Goal: Transaction & Acquisition: Register for event/course

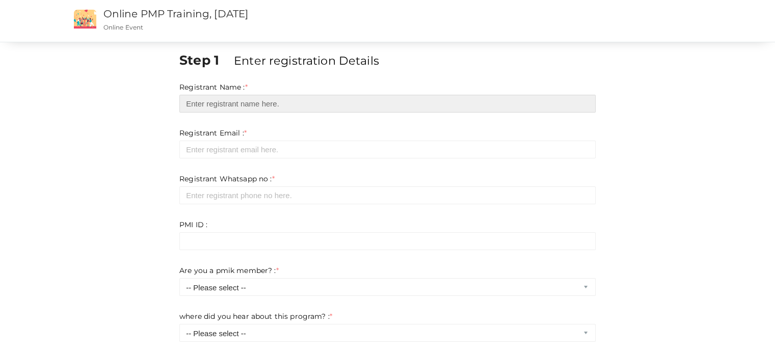
click at [330, 103] on input "text" at bounding box center [387, 104] width 416 height 18
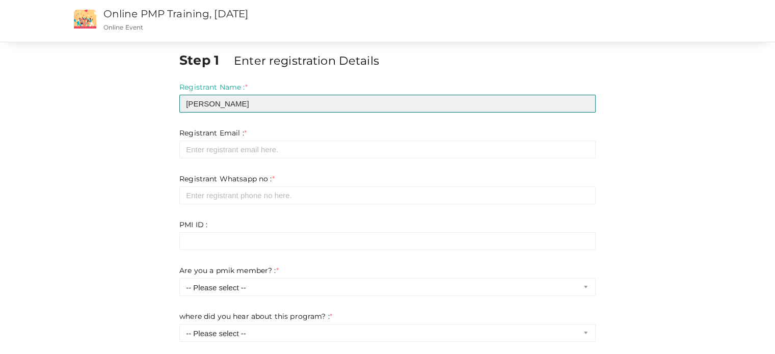
type input "ASWATHY B RAJ"
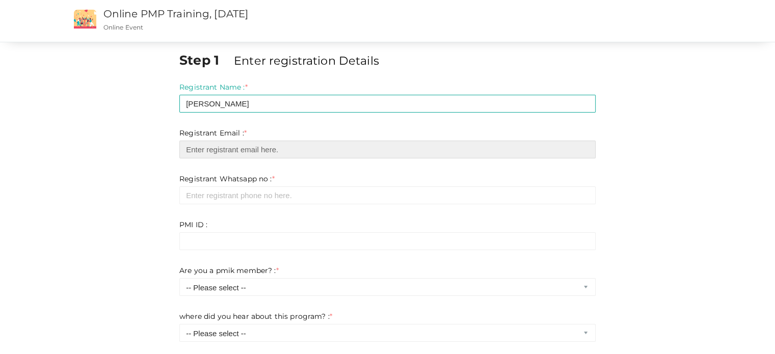
click at [276, 148] on input "email" at bounding box center [387, 150] width 416 height 18
type input "[EMAIL_ADDRESS][DOMAIN_NAME]"
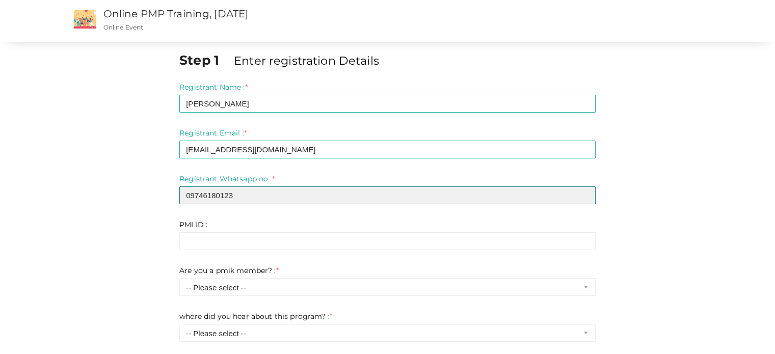
click at [190, 193] on input "09746180123" at bounding box center [387, 196] width 416 height 18
type input "9746180123"
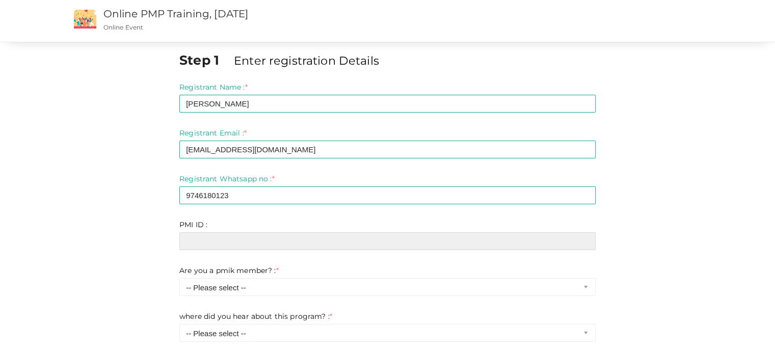
click at [210, 240] on input "text" at bounding box center [387, 241] width 416 height 18
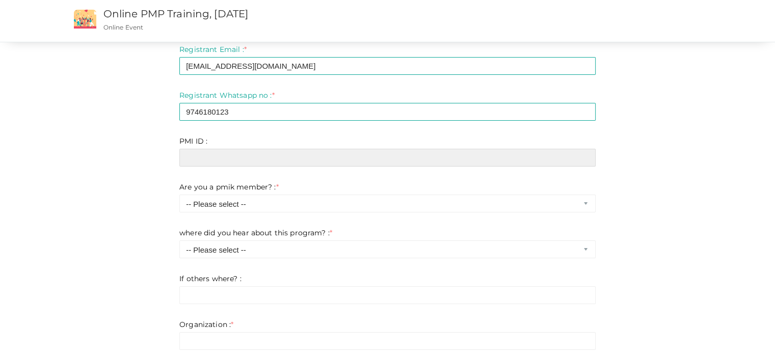
scroll to position [85, 0]
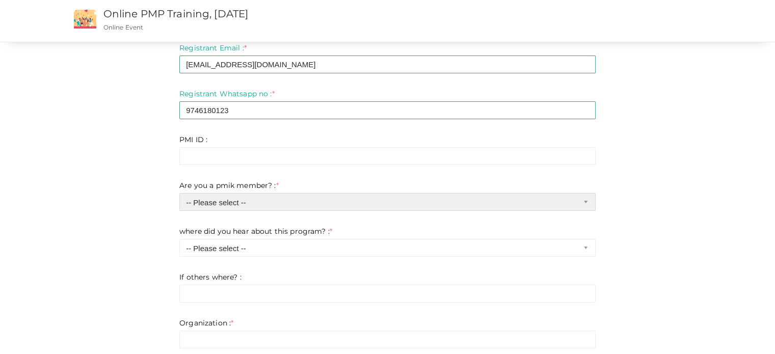
click at [247, 211] on select "-- Please select -- Yes No" at bounding box center [387, 202] width 416 height 18
select select "1"
click at [179, 193] on select "-- Please select -- Yes No" at bounding box center [387, 202] width 416 height 18
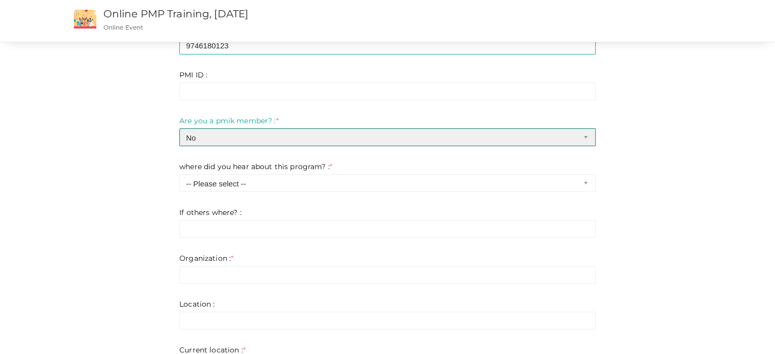
scroll to position [150, 0]
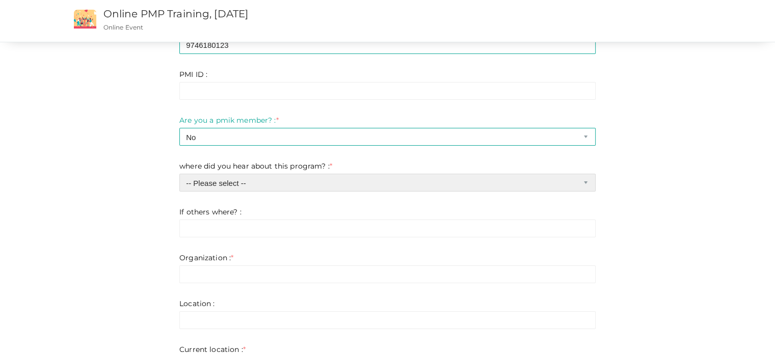
click at [272, 182] on select "-- Please select -- Chapter website Chapter emails Faccebook Linkedin Instagram…" at bounding box center [387, 183] width 416 height 18
select select "7"
click at [179, 174] on select "-- Please select -- Chapter website Chapter emails Faccebook Linkedin Instagram…" at bounding box center [387, 183] width 416 height 18
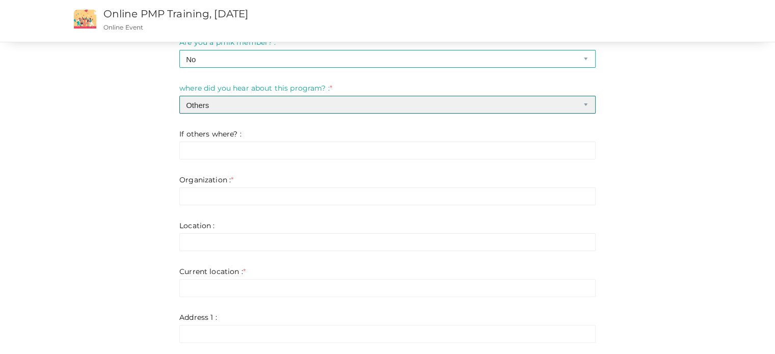
scroll to position [230, 0]
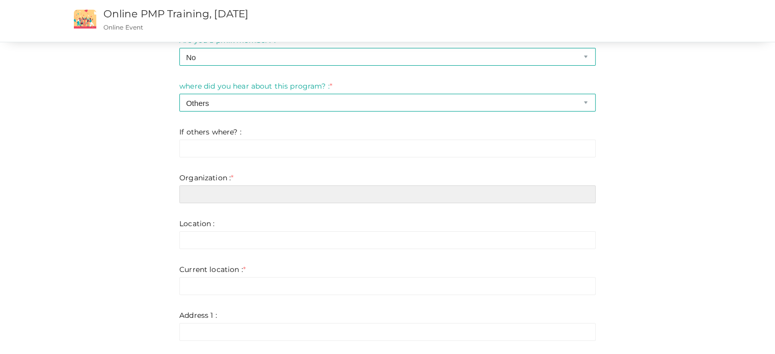
click at [248, 196] on input "text" at bounding box center [387, 195] width 416 height 18
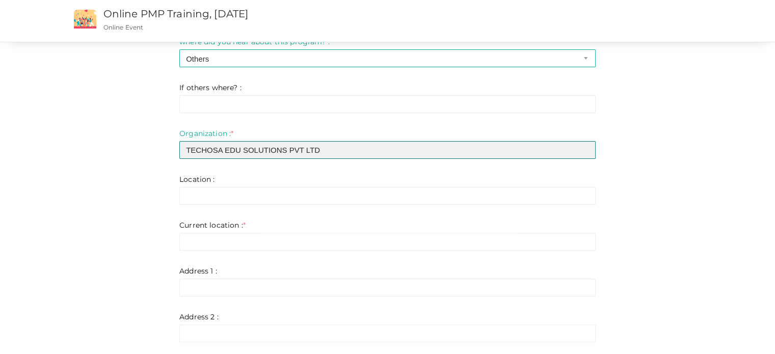
scroll to position [277, 0]
type input "TECHOSA EDU SOLUTIONS PVT LTD"
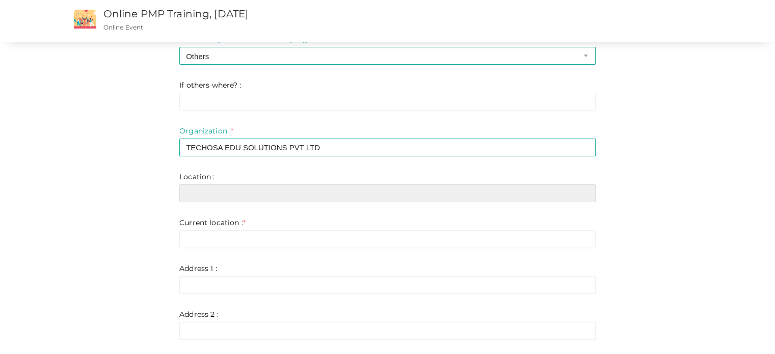
click at [258, 190] on input "text" at bounding box center [387, 194] width 416 height 18
type input "KOLLAM"
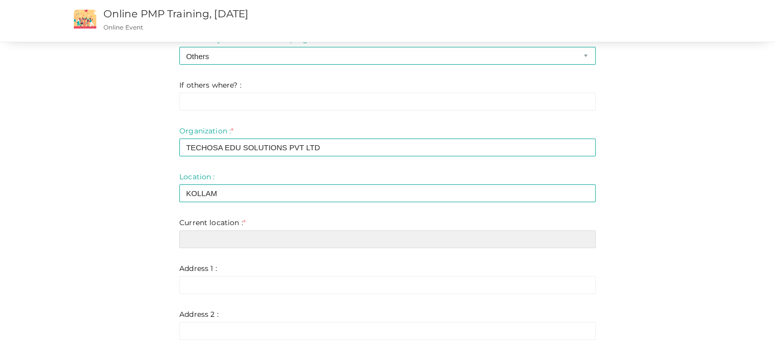
click at [236, 238] on input "text" at bounding box center [387, 239] width 416 height 18
type input "Thiruvananthapuram"
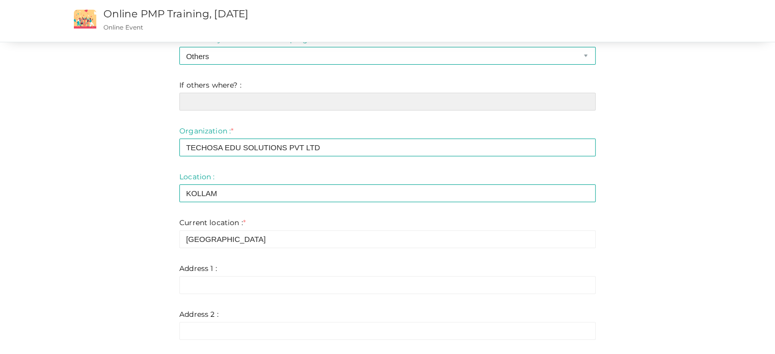
type input "Thiruvananthapuram"
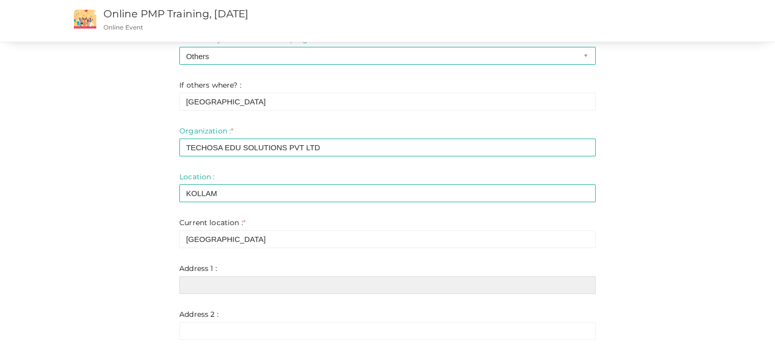
type input "Thiruvananthapuram"
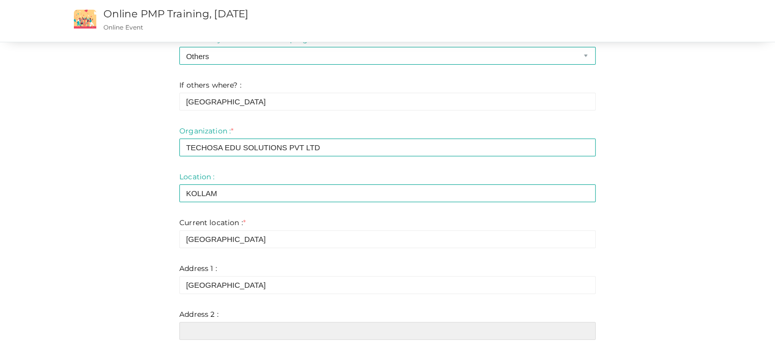
type input "Thiruvananthapuram"
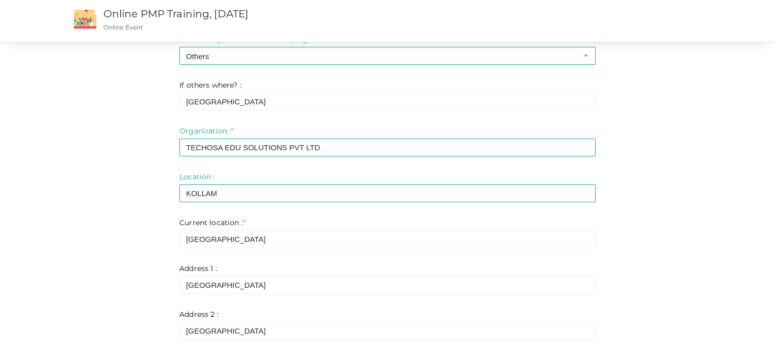
type input "Thiruvananthapuram"
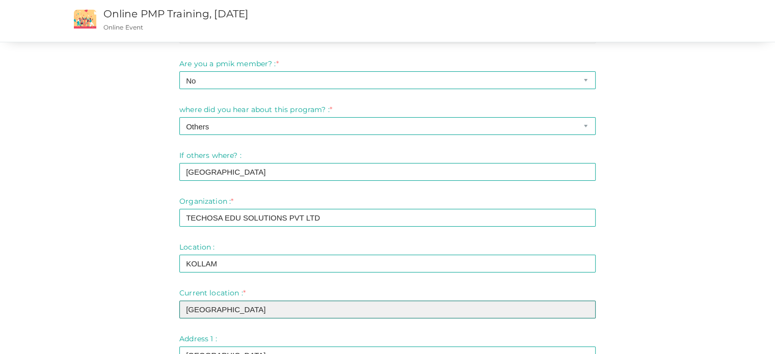
scroll to position [207, 0]
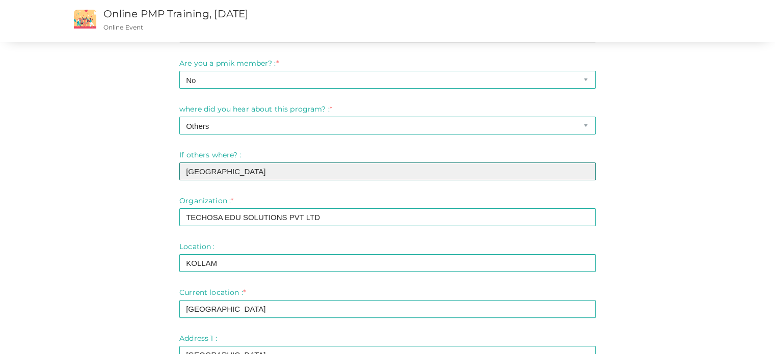
drag, startPoint x: 272, startPoint y: 175, endPoint x: 173, endPoint y: 175, distance: 98.4
click at [173, 175] on div "Step 1 Enter registration Details Registrant Name : * ASWATHY B RAJ Required. I…" at bounding box center [388, 299] width 432 height 911
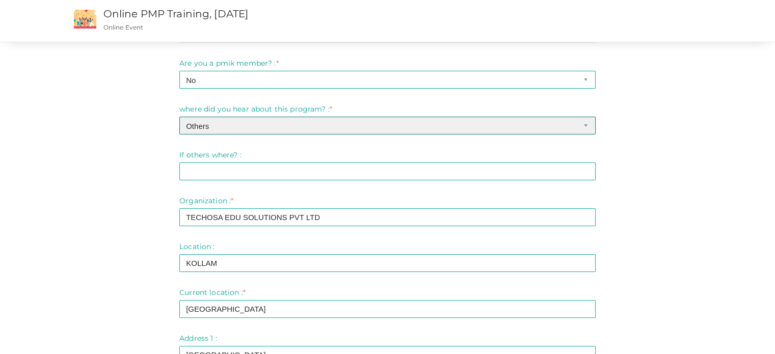
click at [247, 128] on select "-- Please select -- Chapter website Chapter emails Faccebook Linkedin Instagram…" at bounding box center [387, 126] width 416 height 18
select select "0"
click at [179, 117] on select "-- Please select -- Chapter website Chapter emails Faccebook Linkedin Instagram…" at bounding box center [387, 126] width 416 height 18
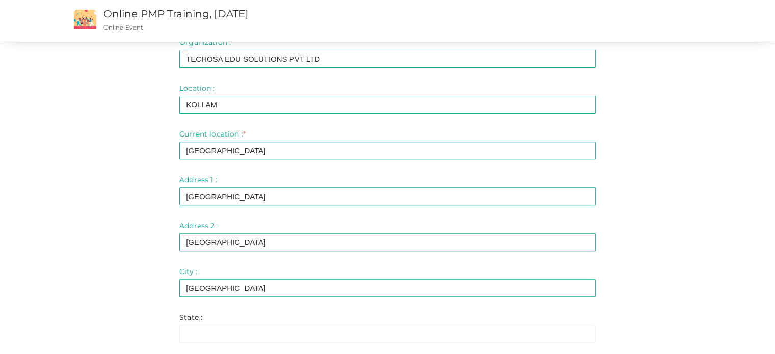
scroll to position [404, 0]
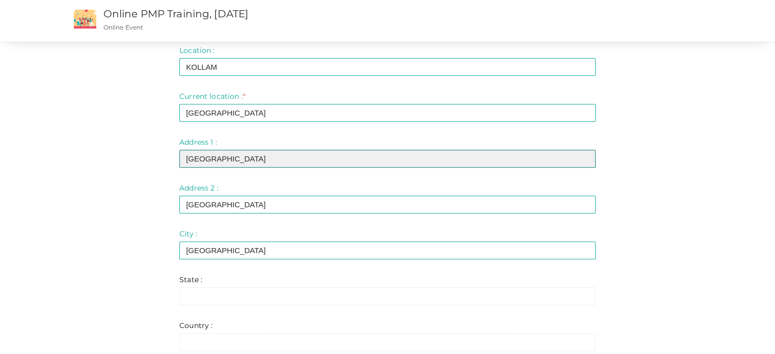
drag, startPoint x: 263, startPoint y: 162, endPoint x: 180, endPoint y: 161, distance: 82.6
click at [180, 161] on input "Thiruvananthapuram" at bounding box center [387, 159] width 416 height 18
type input "DEVIKRIPA"
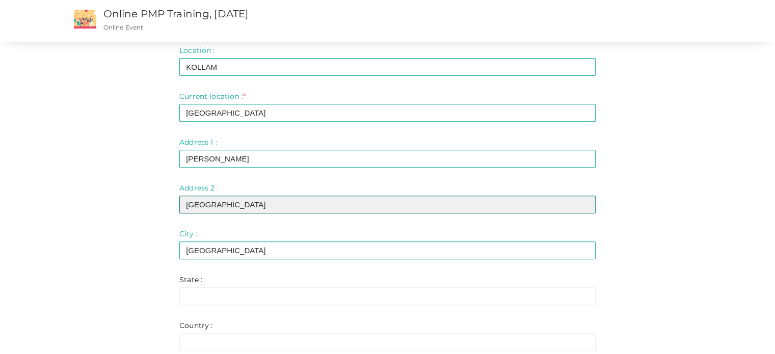
drag, startPoint x: 265, startPoint y: 205, endPoint x: 178, endPoint y: 206, distance: 86.7
click at [178, 206] on div "Step 1 Enter registration Details Registrant Name : * ASWATHY B RAJ Required. I…" at bounding box center [388, 102] width 432 height 911
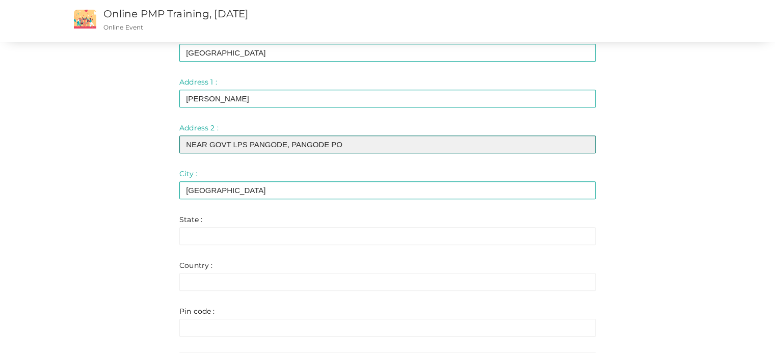
scroll to position [464, 0]
type input "NEAR GOVT LPS PANGODE, PANGODE PO"
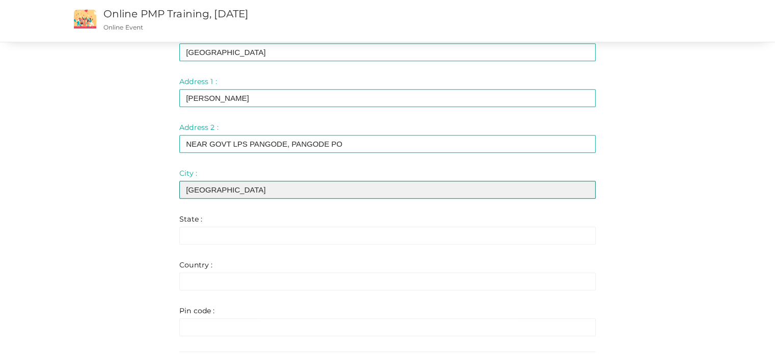
drag, startPoint x: 263, startPoint y: 193, endPoint x: 179, endPoint y: 189, distance: 83.7
click at [179, 189] on input "Thiruvananthapuram" at bounding box center [387, 190] width 416 height 18
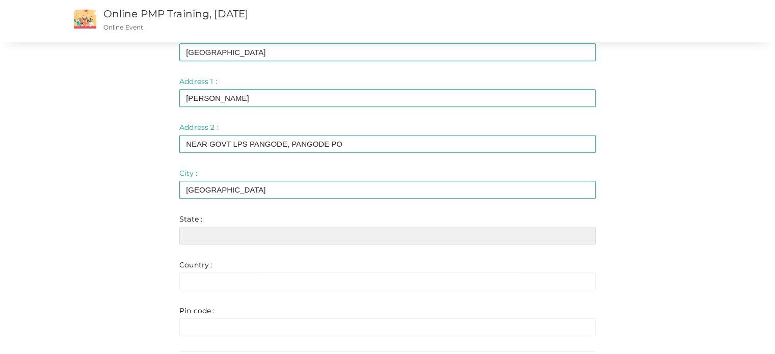
click at [204, 239] on input "text" at bounding box center [387, 236] width 416 height 18
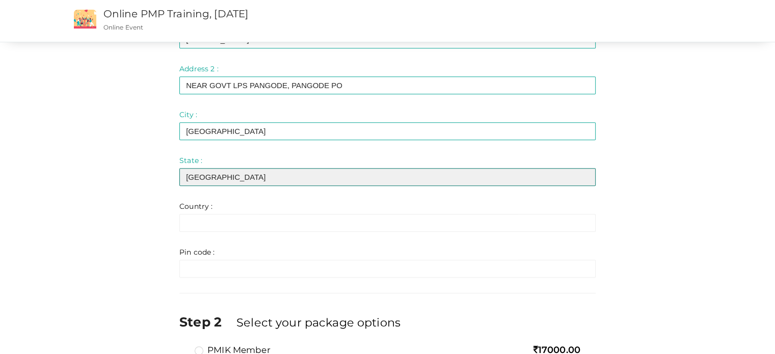
scroll to position [524, 0]
type input "KERALA"
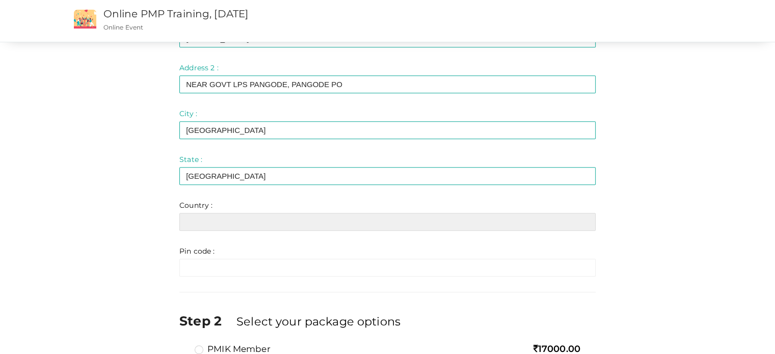
click at [212, 228] on input "text" at bounding box center [387, 222] width 416 height 18
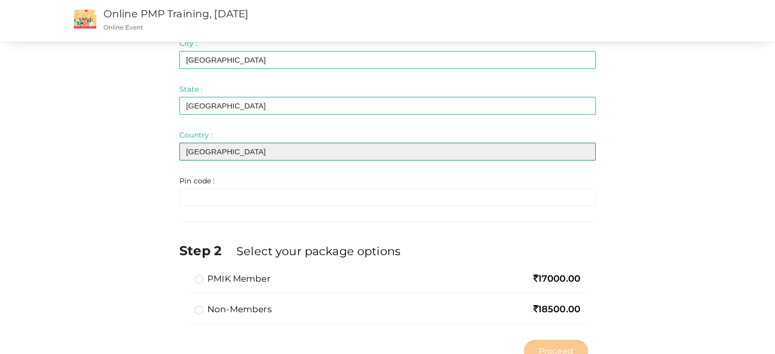
scroll to position [598, 0]
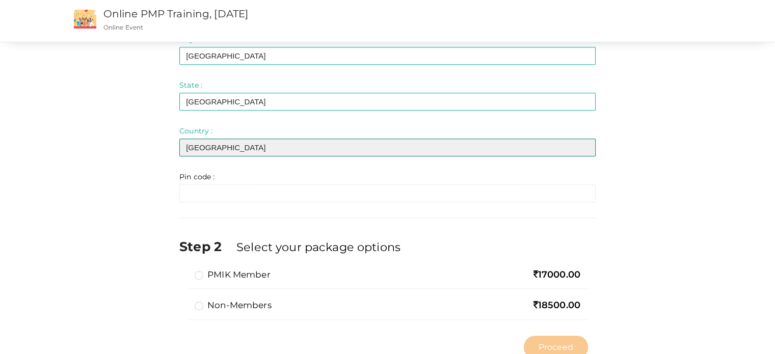
type input "INDIA"
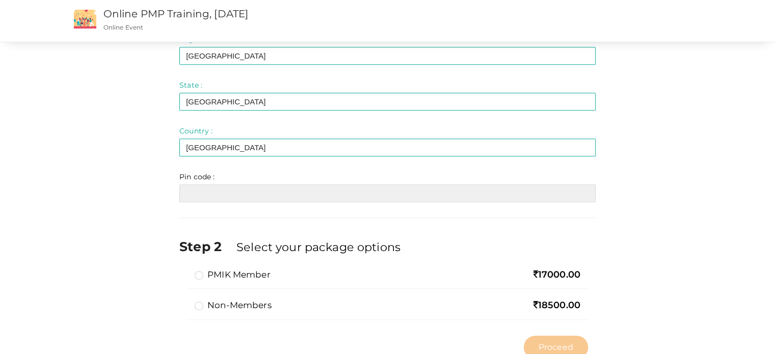
click at [226, 193] on input "text" at bounding box center [387, 194] width 416 height 18
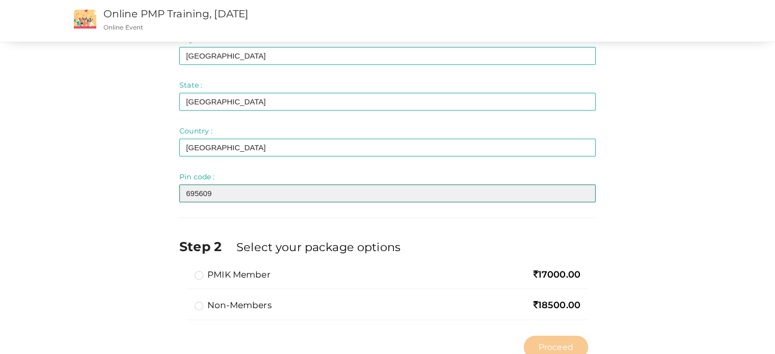
scroll to position [632, 0]
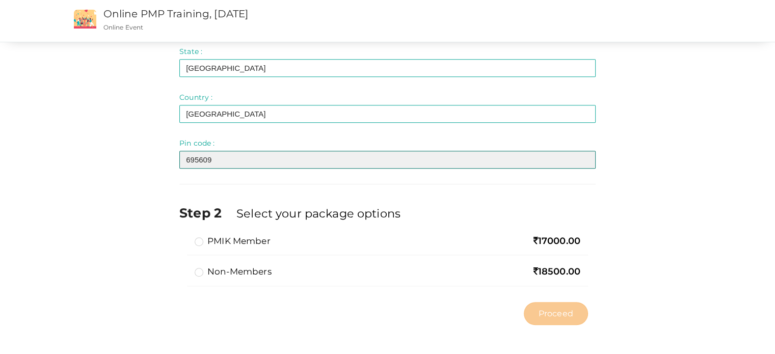
type input "695609"
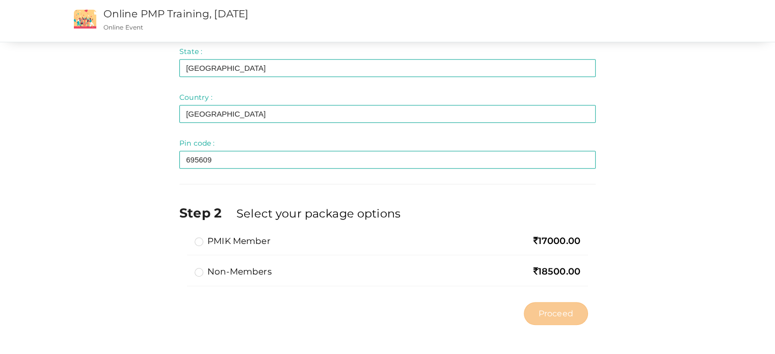
click at [198, 271] on label "Non-members" at bounding box center [233, 272] width 77 height 12
click at [185, 268] on input "Non-members" at bounding box center [185, 268] width 0 height 0
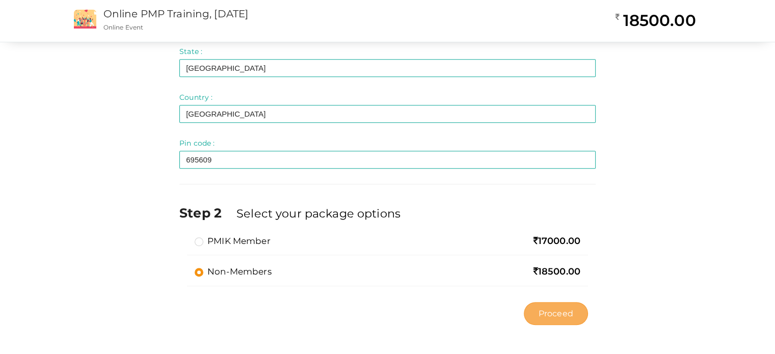
click at [567, 316] on span "Proceed" at bounding box center [556, 314] width 35 height 12
type input "N/A"
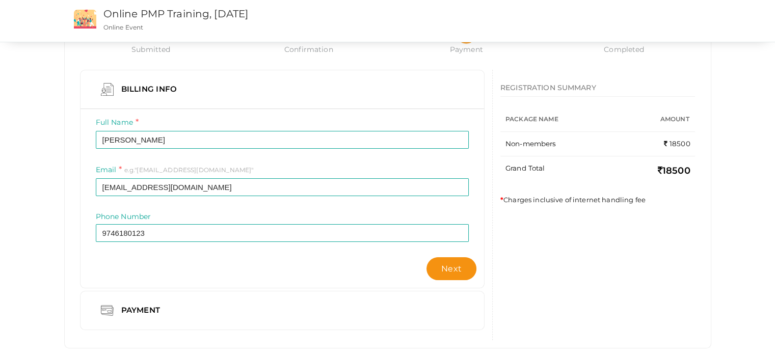
scroll to position [75, 0]
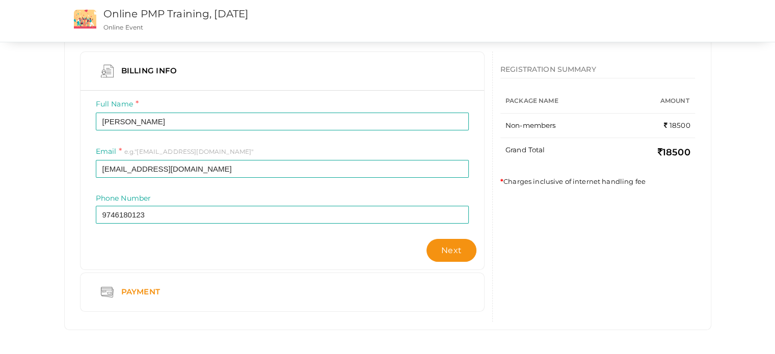
click at [162, 289] on div "Payment" at bounding box center [142, 292] width 57 height 13
click at [453, 253] on span "Next" at bounding box center [451, 251] width 20 height 10
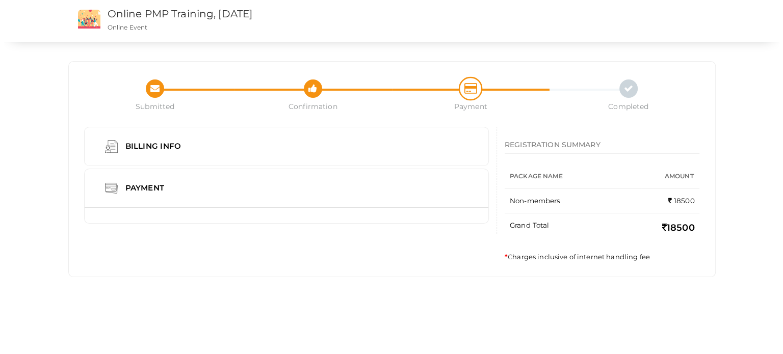
scroll to position [0, 0]
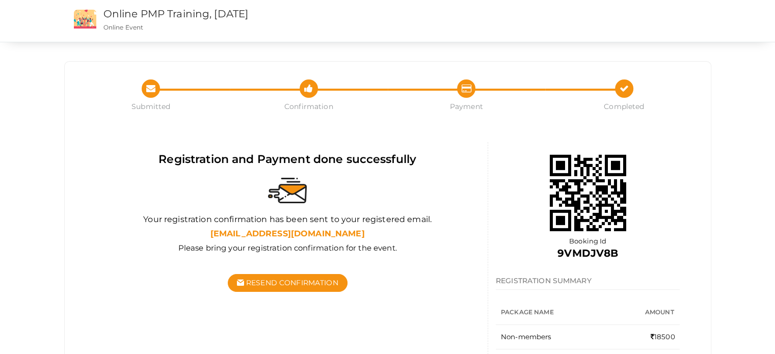
scroll to position [84, 0]
